Goal: Transaction & Acquisition: Subscribe to service/newsletter

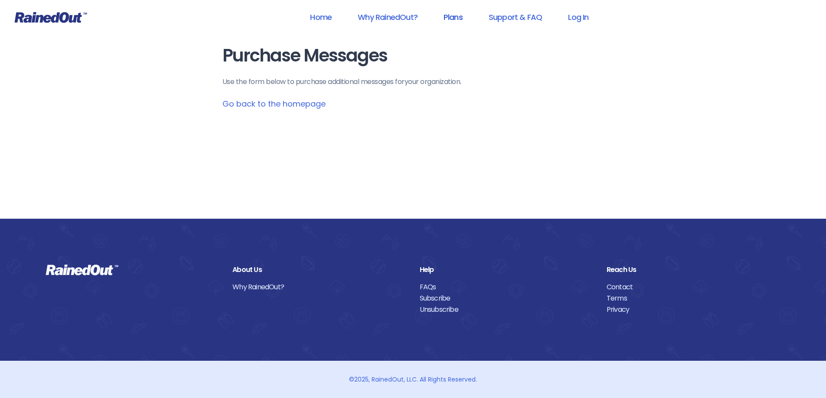
click at [445, 19] on link "Plans" at bounding box center [453, 17] width 42 height 20
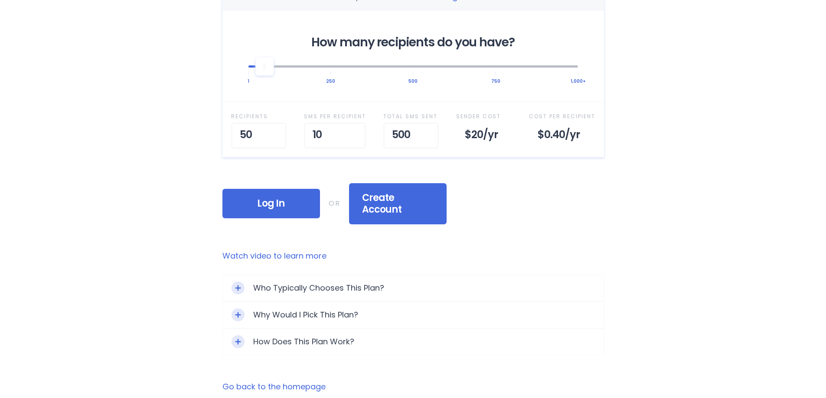
scroll to position [347, 0]
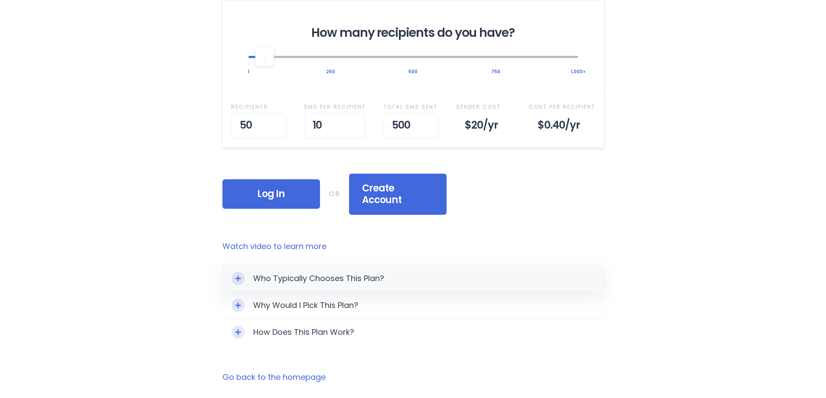
click at [242, 272] on div "Toggle Expand" at bounding box center [237, 278] width 13 height 13
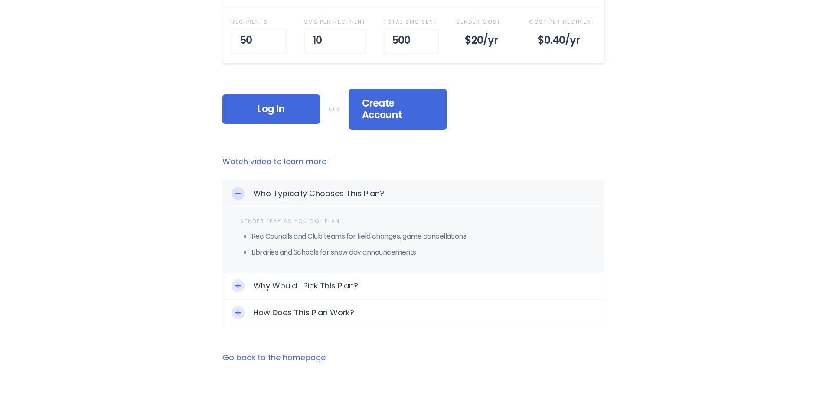
scroll to position [433, 0]
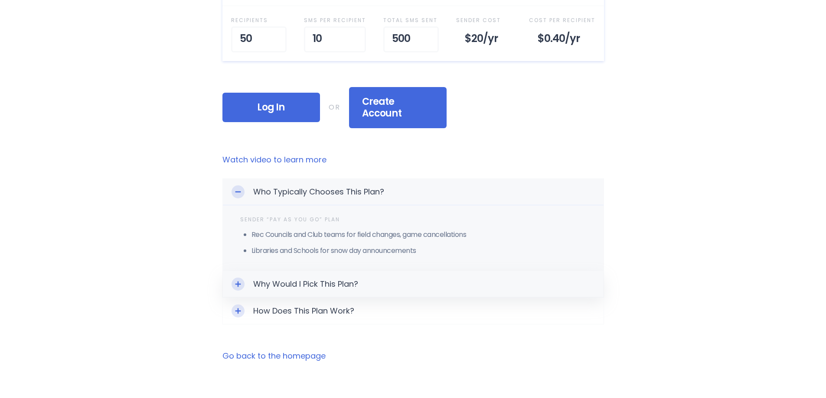
click at [238, 281] on icon "Toggle Expand" at bounding box center [238, 284] width 6 height 6
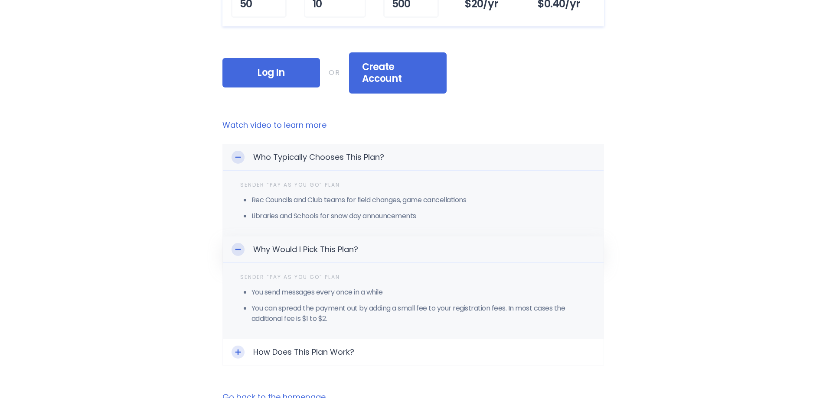
scroll to position [520, 0]
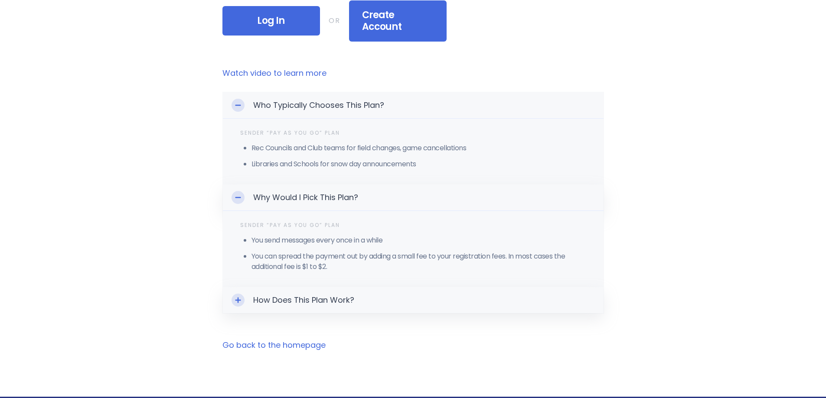
click at [239, 297] on icon "Toggle Expand" at bounding box center [238, 300] width 6 height 6
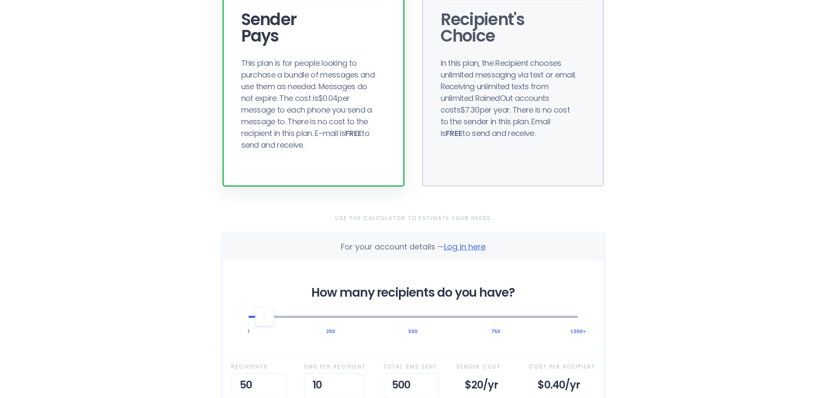
scroll to position [0, 0]
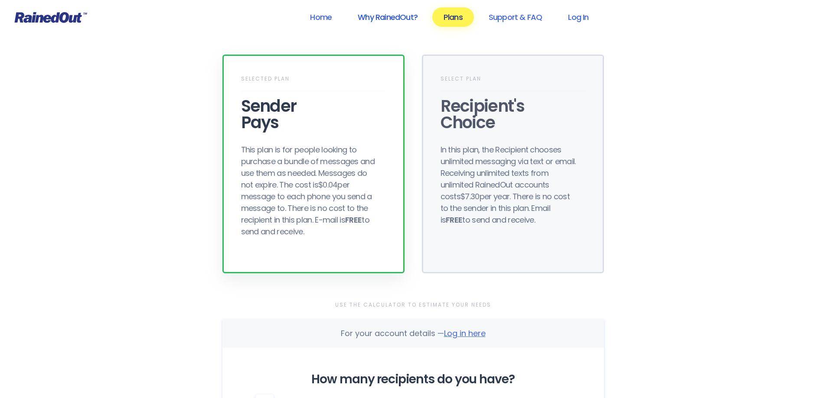
click at [390, 14] on link "Why RainedOut?" at bounding box center [387, 17] width 82 height 20
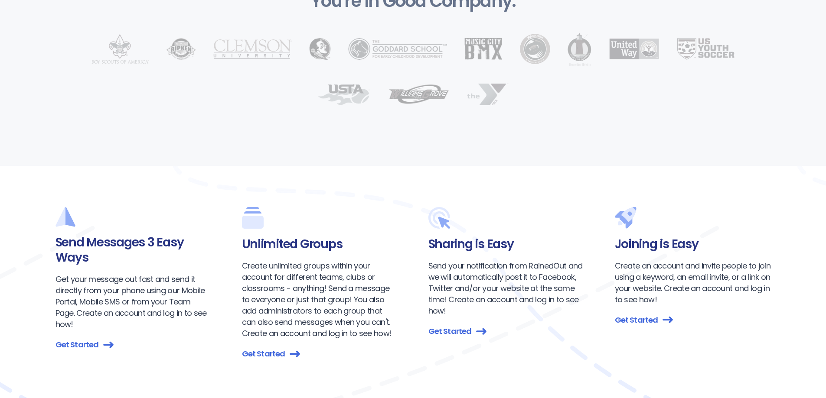
scroll to position [1300, 0]
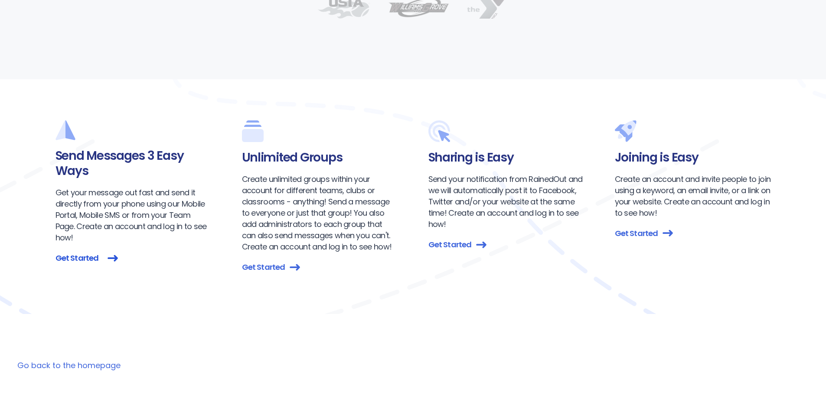
click at [104, 252] on link "Get Started" at bounding box center [133, 258] width 156 height 12
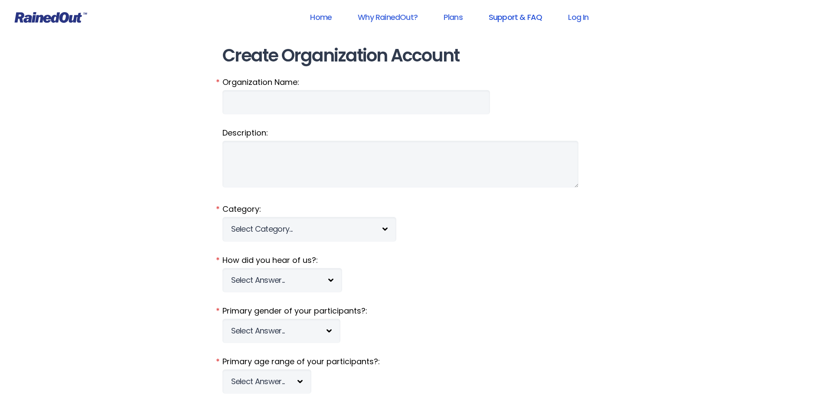
click at [525, 17] on link "Support & FAQ" at bounding box center [515, 17] width 76 height 20
